Goal: Information Seeking & Learning: Learn about a topic

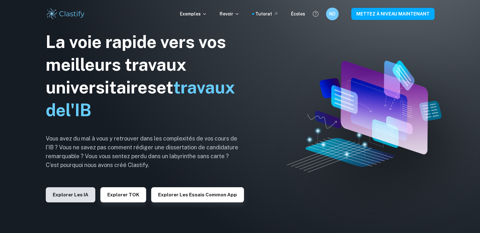
click at [60, 196] on font "Explorer les IA" at bounding box center [71, 194] width 36 height 5
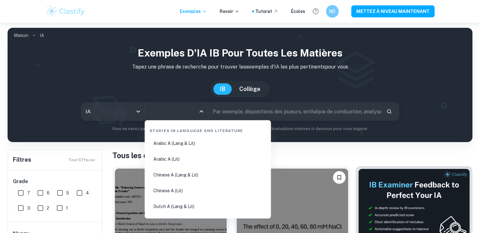
click at [181, 109] on input "Toutes les matières" at bounding box center [171, 111] width 48 height 12
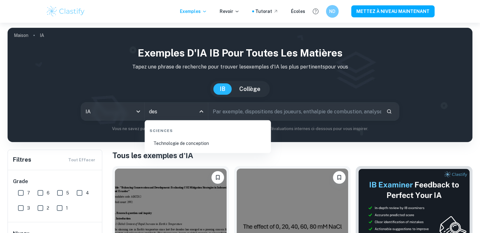
click at [195, 143] on font "Technologie de conception" at bounding box center [180, 143] width 55 height 5
type input "Design technology"
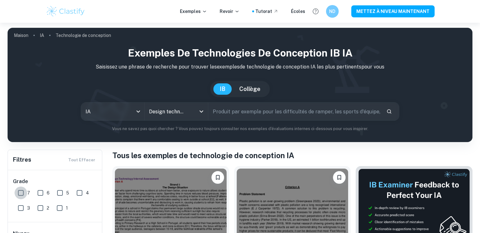
click at [22, 190] on input "7" at bounding box center [21, 192] width 13 height 13
checkbox input "true"
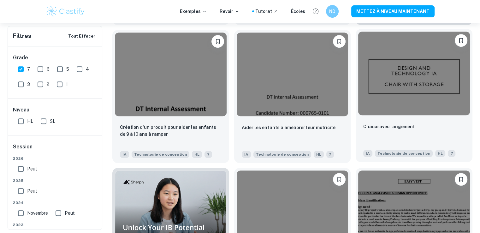
scroll to position [289, 0]
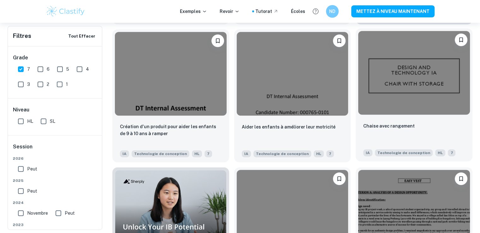
click at [384, 91] on img at bounding box center [414, 73] width 112 height 84
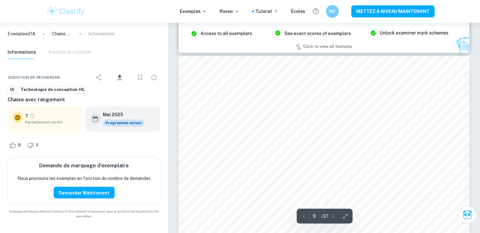
scroll to position [3426, 0]
type input "8"
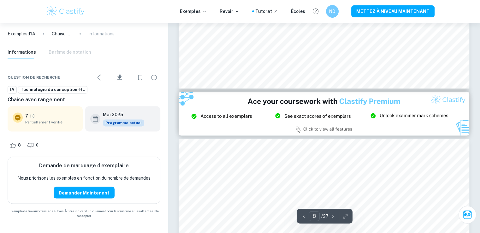
scroll to position [3334, 0]
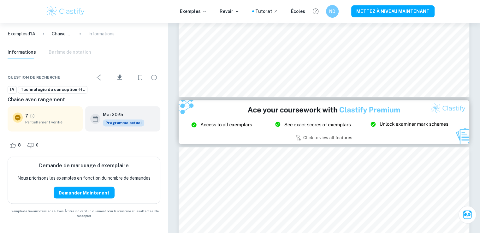
click at [76, 11] on img at bounding box center [66, 11] width 40 height 13
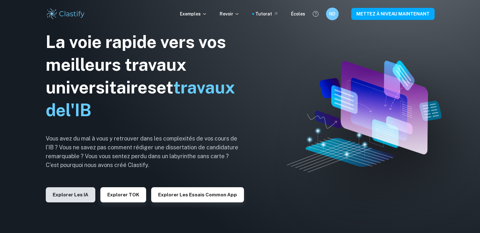
click at [70, 194] on font "Explorer les IA" at bounding box center [71, 194] width 36 height 5
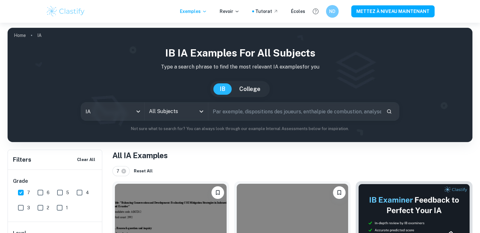
scroll to position [78, 0]
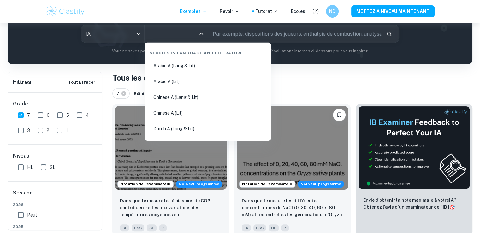
click at [190, 34] on input "Toutes les matières" at bounding box center [171, 34] width 48 height 12
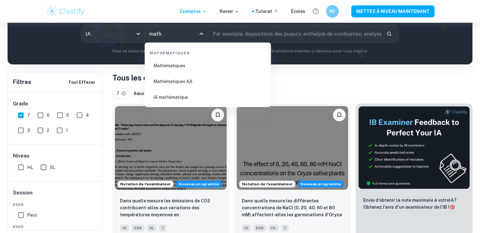
click at [164, 92] on li "IA mathématique" at bounding box center [207, 97] width 121 height 15
type input "Math AI"
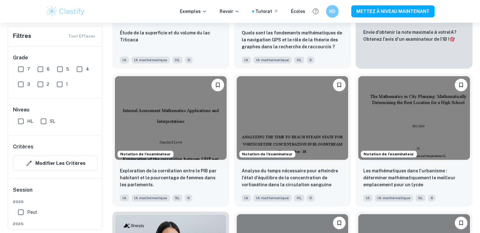
scroll to position [289, 0]
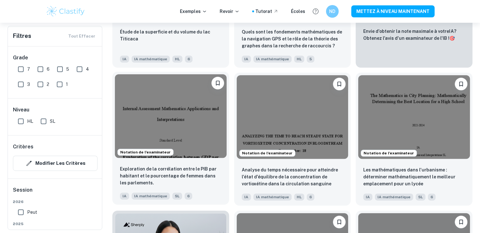
click at [168, 109] on img at bounding box center [171, 116] width 112 height 84
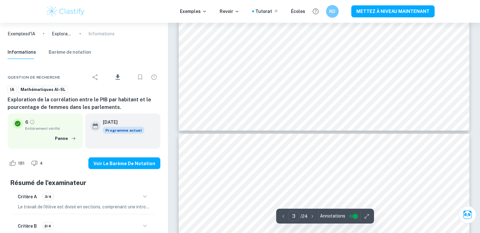
type input "4"
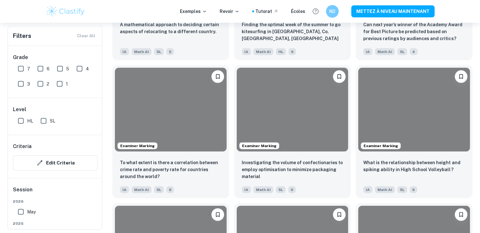
scroll to position [289, 0]
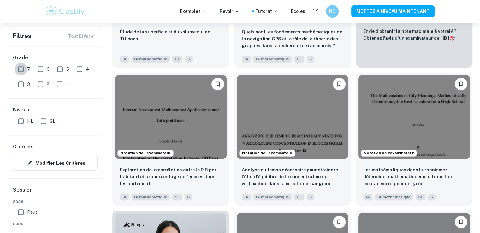
click at [20, 66] on input "7" at bounding box center [21, 69] width 13 height 13
checkbox input "true"
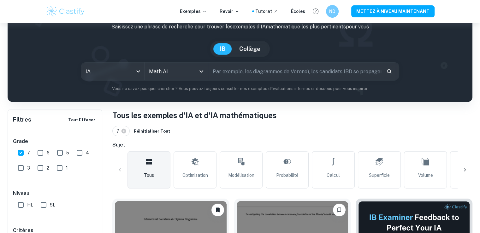
scroll to position [111, 0]
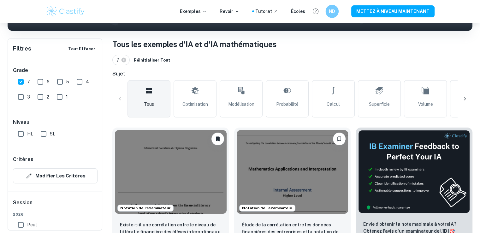
click at [335, 7] on div "ND" at bounding box center [331, 11] width 13 height 13
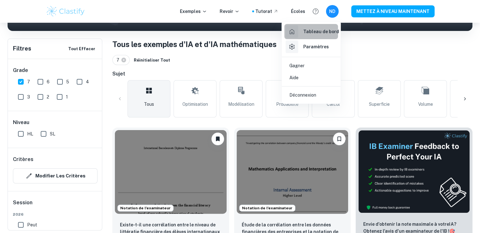
click at [293, 30] on icon at bounding box center [292, 32] width 8 height 8
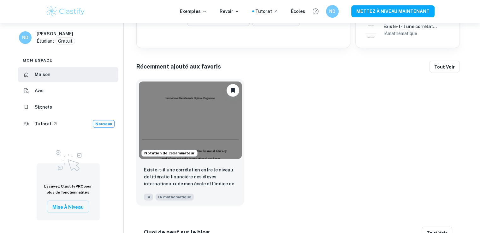
scroll to position [266, 0]
click at [180, 129] on img at bounding box center [190, 119] width 103 height 77
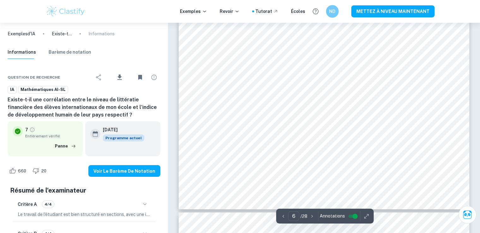
scroll to position [2186, 0]
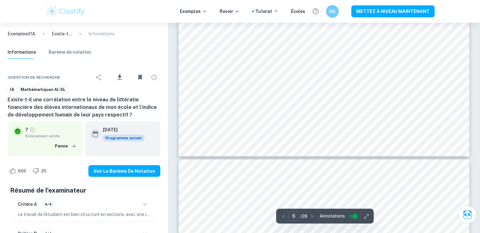
type input "7"
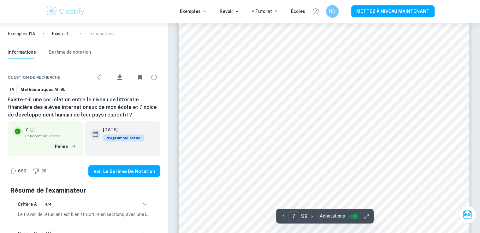
scroll to position [2536, 0]
